Goal: Information Seeking & Learning: Learn about a topic

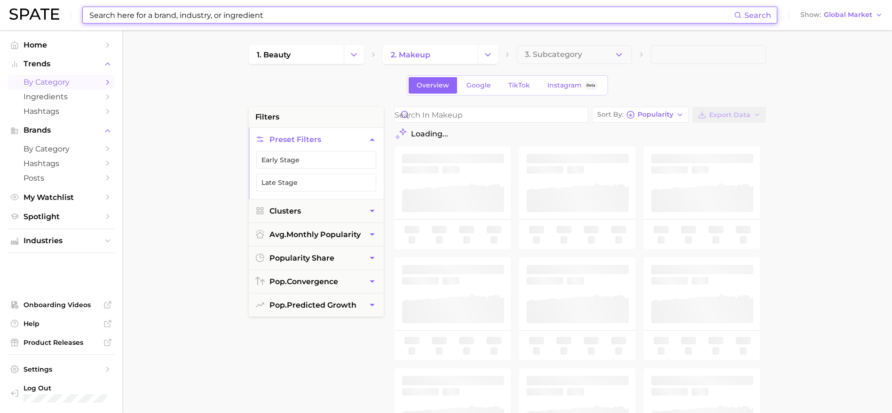
click at [191, 15] on input at bounding box center [411, 15] width 646 height 16
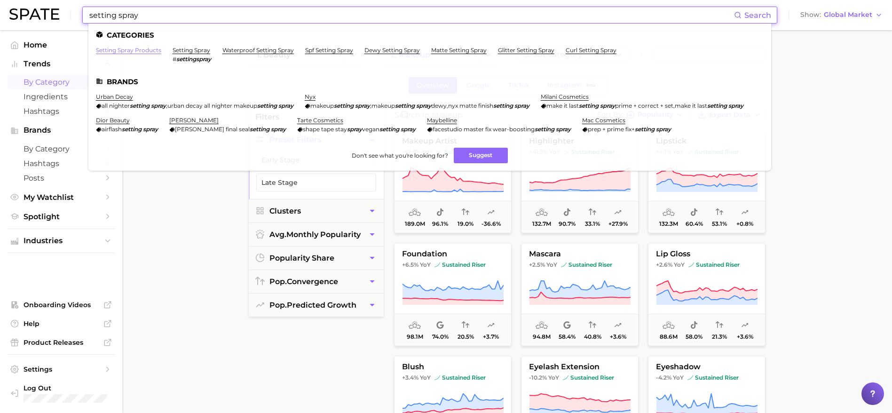
type input "setting spray"
click at [144, 47] on link "setting spray products" at bounding box center [128, 50] width 65 height 7
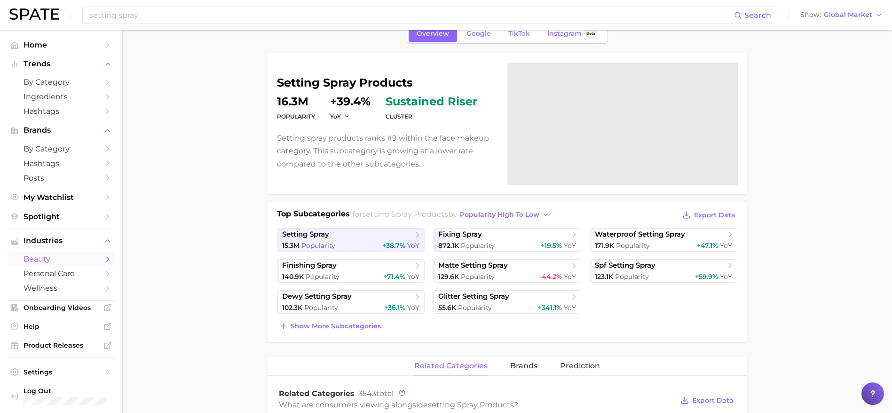
scroll to position [50, 0]
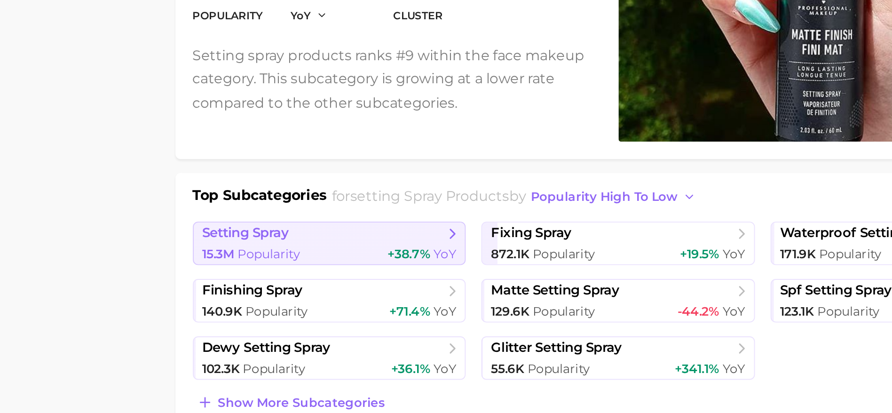
click at [392, 236] on span "setting spray" at bounding box center [347, 233] width 131 height 9
